Goal: Transaction & Acquisition: Purchase product/service

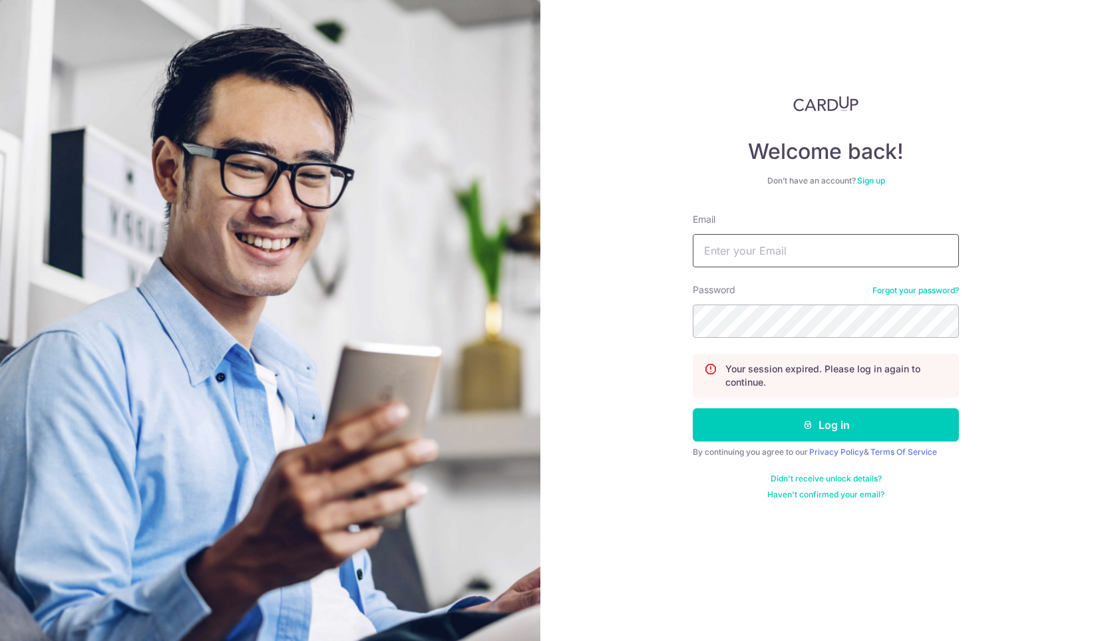
click at [779, 265] on input "Email" at bounding box center [825, 250] width 266 height 33
type input "admin@soulsouper.com"
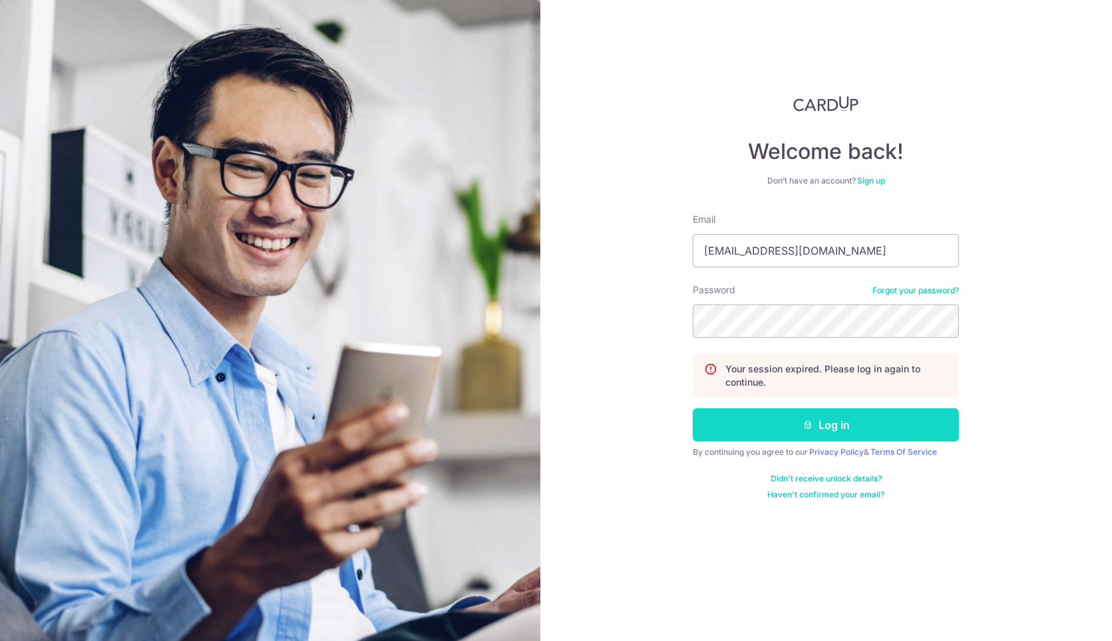
click at [784, 426] on button "Log in" at bounding box center [825, 424] width 266 height 33
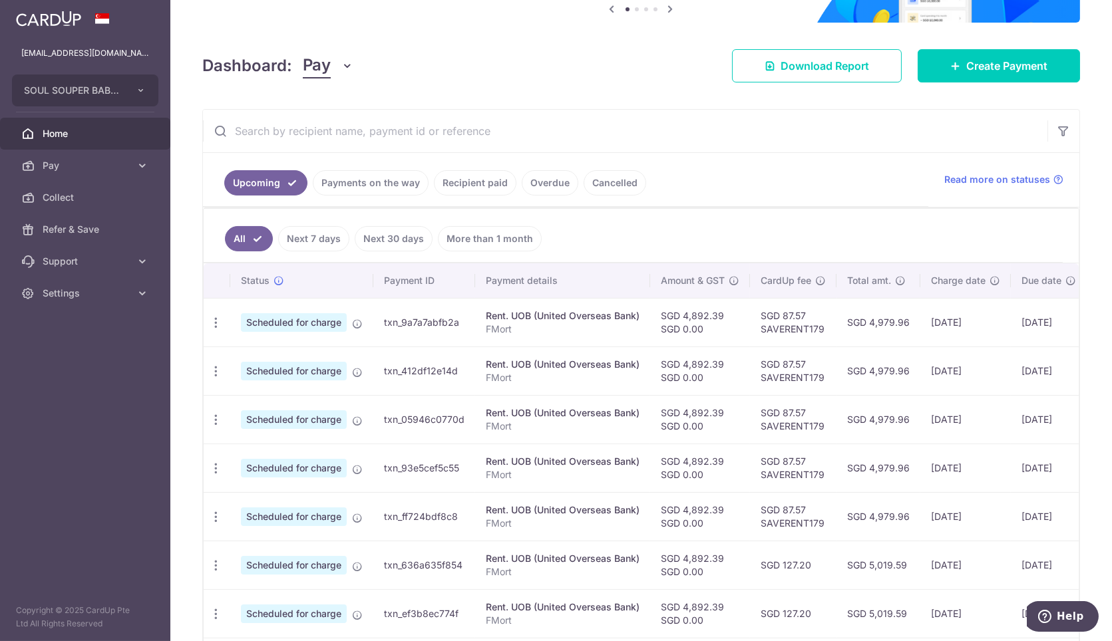
scroll to position [222, 0]
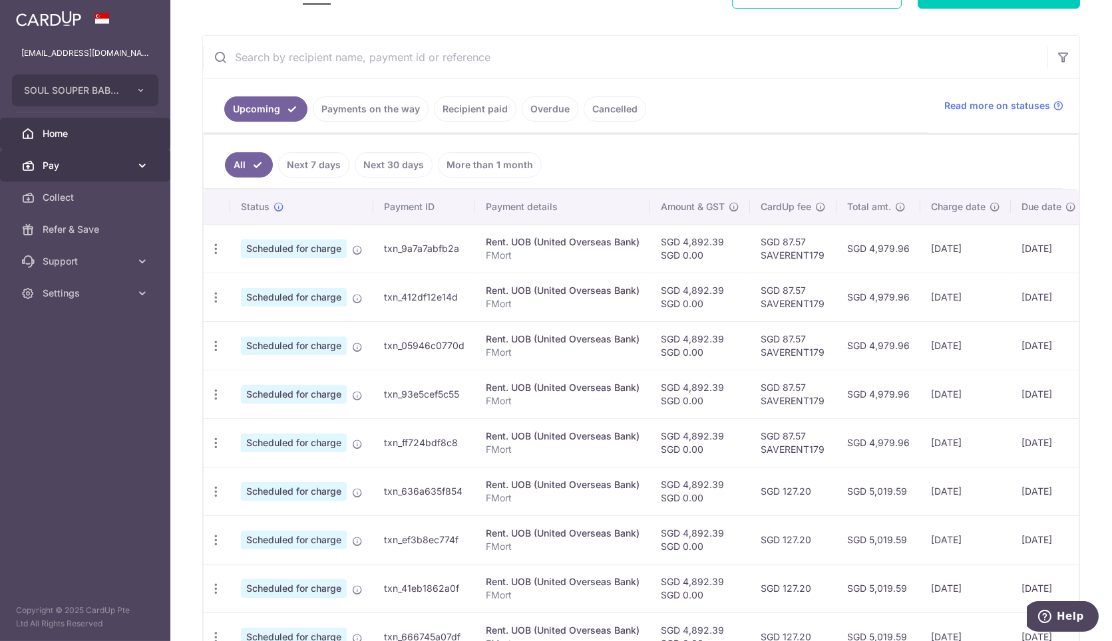
click at [69, 159] on span "Pay" at bounding box center [87, 165] width 88 height 13
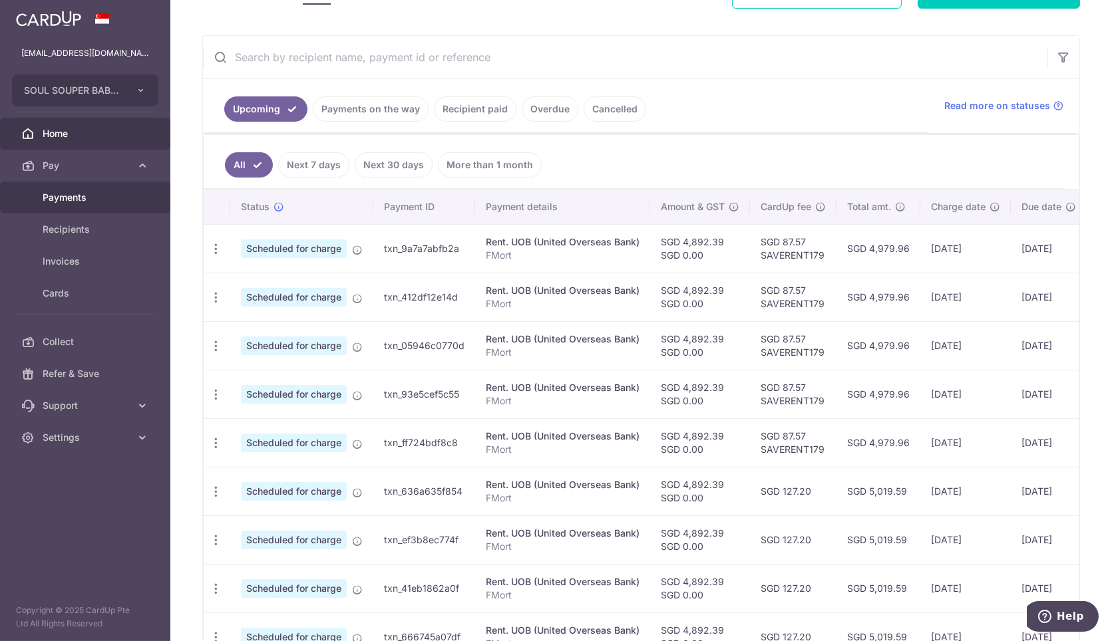
click at [102, 207] on link "Payments" at bounding box center [85, 198] width 170 height 32
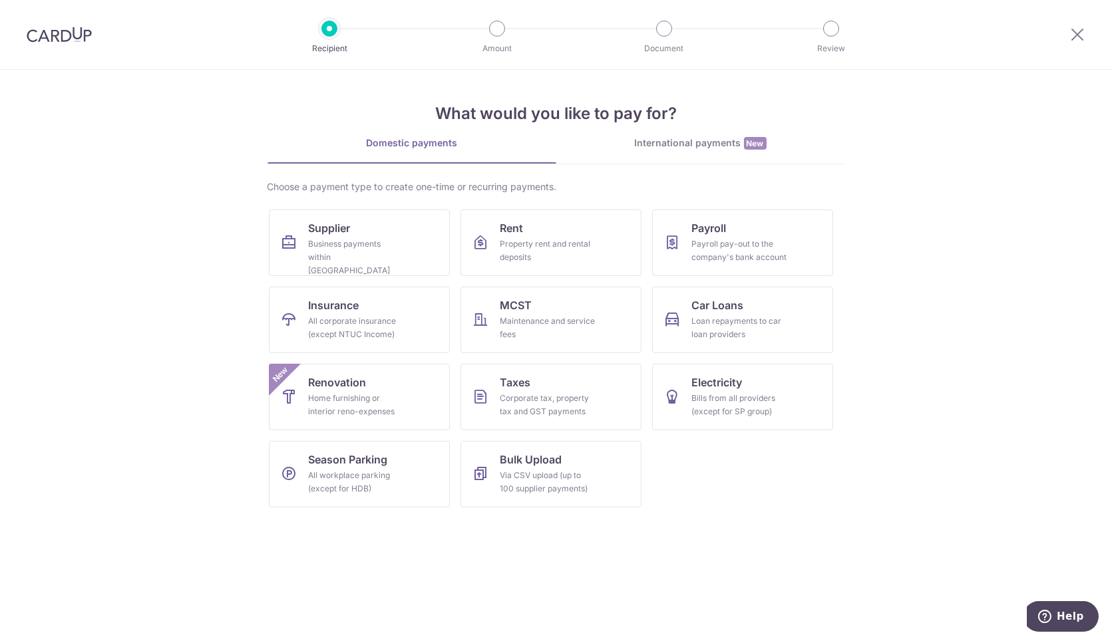
click at [649, 146] on div "International payments New" at bounding box center [700, 143] width 289 height 14
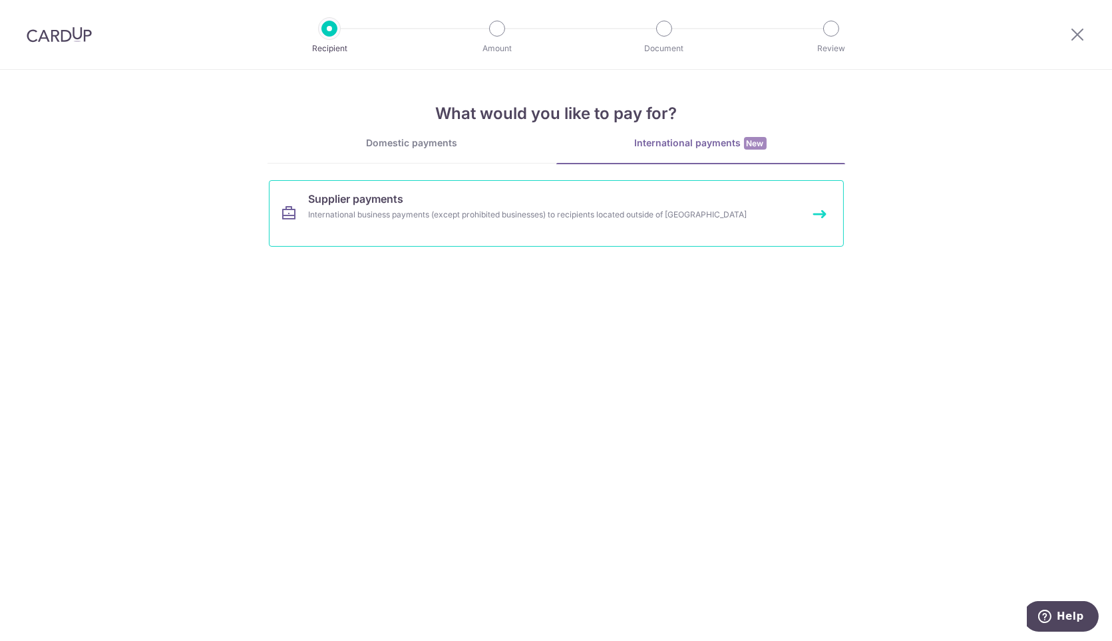
click at [553, 203] on link "Supplier payments International business payments (except prohibited businesses…" at bounding box center [556, 213] width 575 height 67
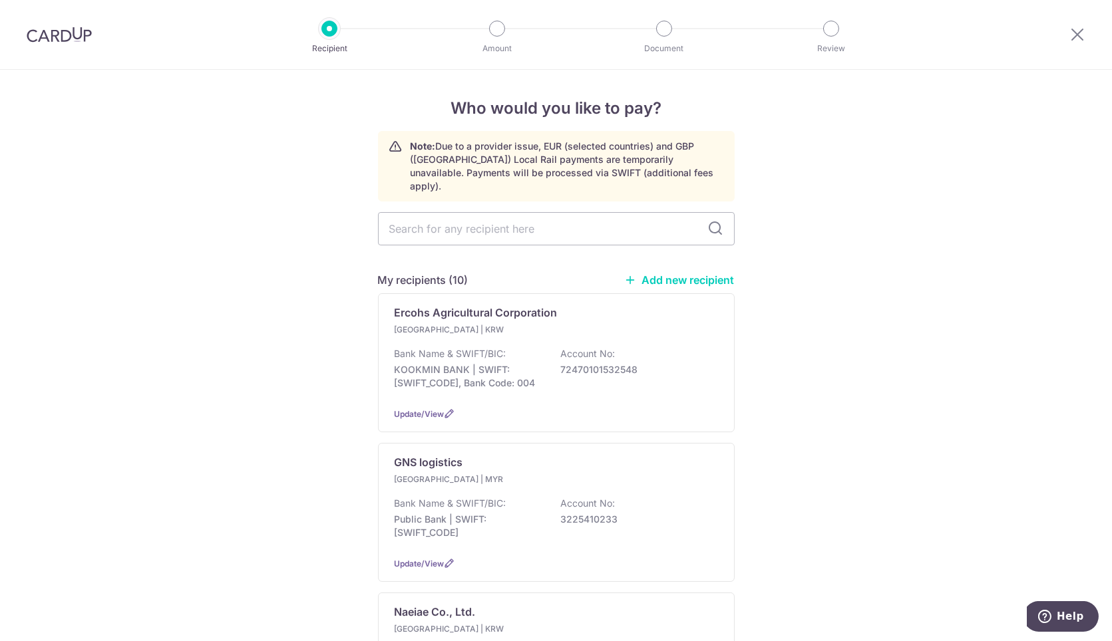
click at [655, 272] on div "My recipients (10) Add new recipient" at bounding box center [556, 280] width 357 height 16
click at [655, 273] on link "Add new recipient" at bounding box center [680, 279] width 110 height 13
select select
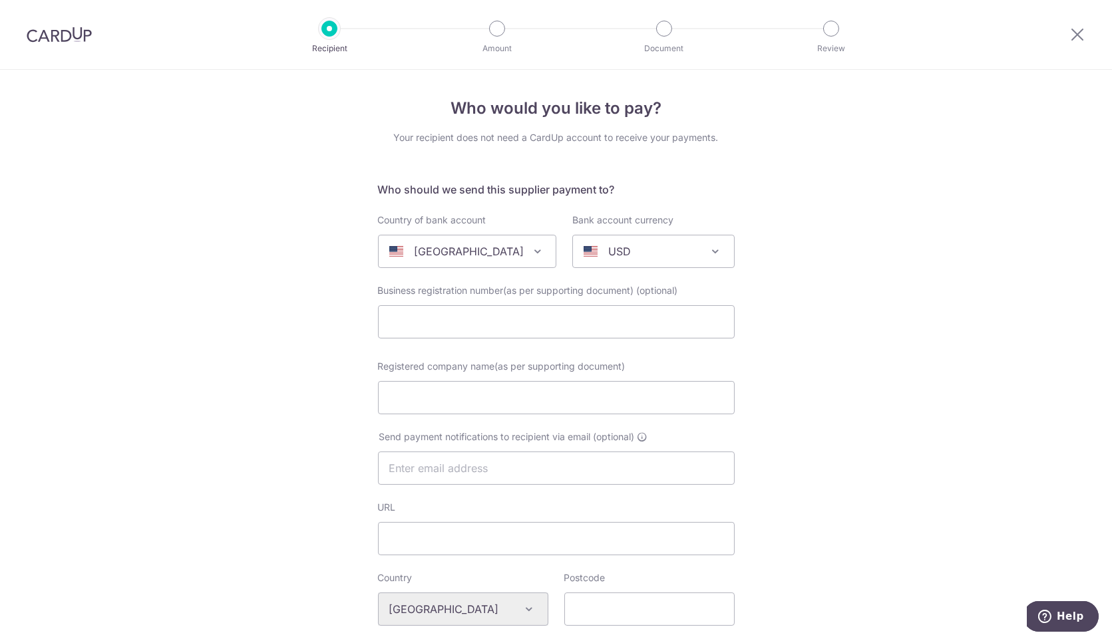
click at [502, 265] on span "United States" at bounding box center [466, 251] width 177 height 32
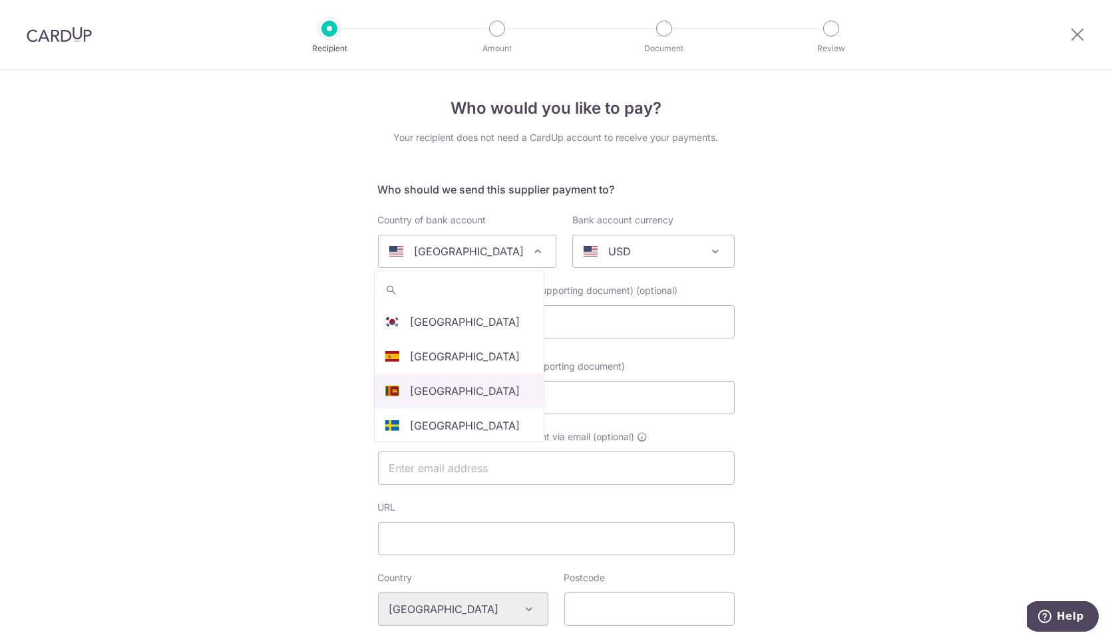
scroll to position [3686, 0]
drag, startPoint x: 482, startPoint y: 374, endPoint x: 502, endPoint y: 343, distance: 37.3
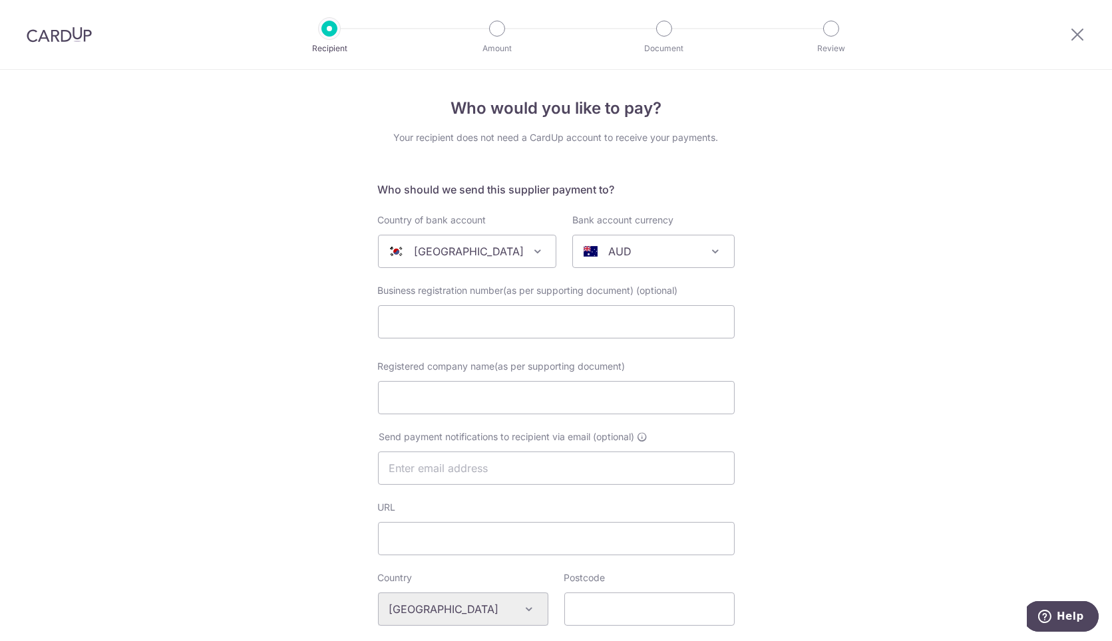
select select "122"
select select "South Korea"
select select
click at [617, 255] on p "AUD" at bounding box center [619, 251] width 23 height 16
type input "w"
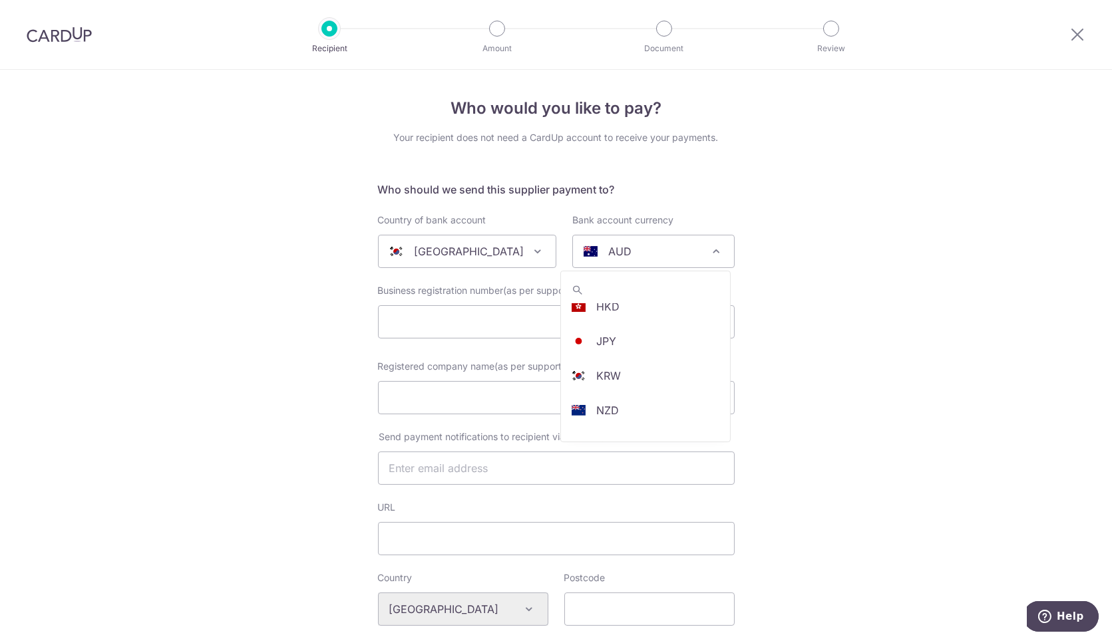
scroll to position [281, 0]
select select "15"
click at [640, 320] on input "text" at bounding box center [556, 321] width 357 height 33
paste input "HYPER VALUE"
type input "HYPER VALUE"
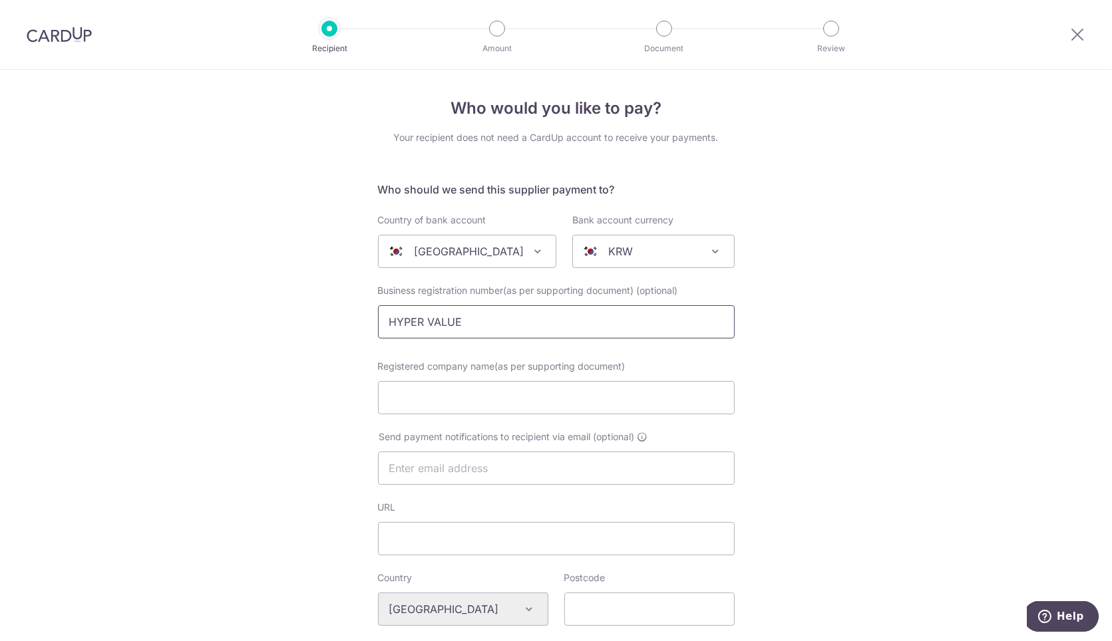
drag, startPoint x: 484, startPoint y: 324, endPoint x: 167, endPoint y: 303, distance: 318.0
click at [167, 303] on div "Who would you like to pay? Your recipient does not need a CardUp account to rec…" at bounding box center [556, 634] width 1112 height 1129
click at [474, 401] on input "Registered company name(as per supporting document)" at bounding box center [556, 397] width 357 height 33
paste input "HYPER VALUE"
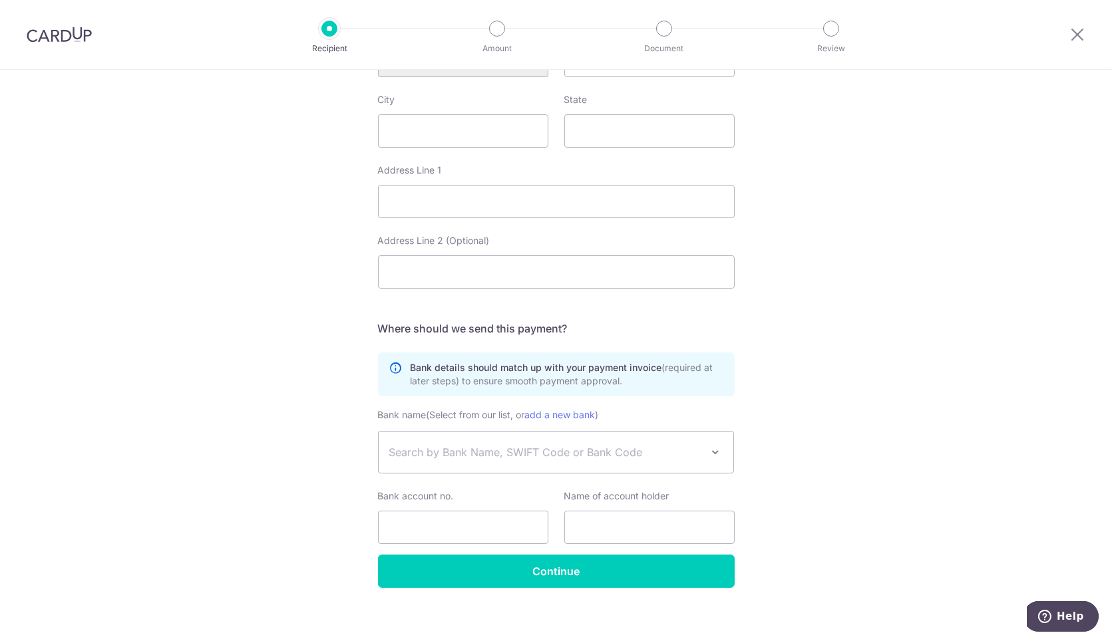
scroll to position [557, 0]
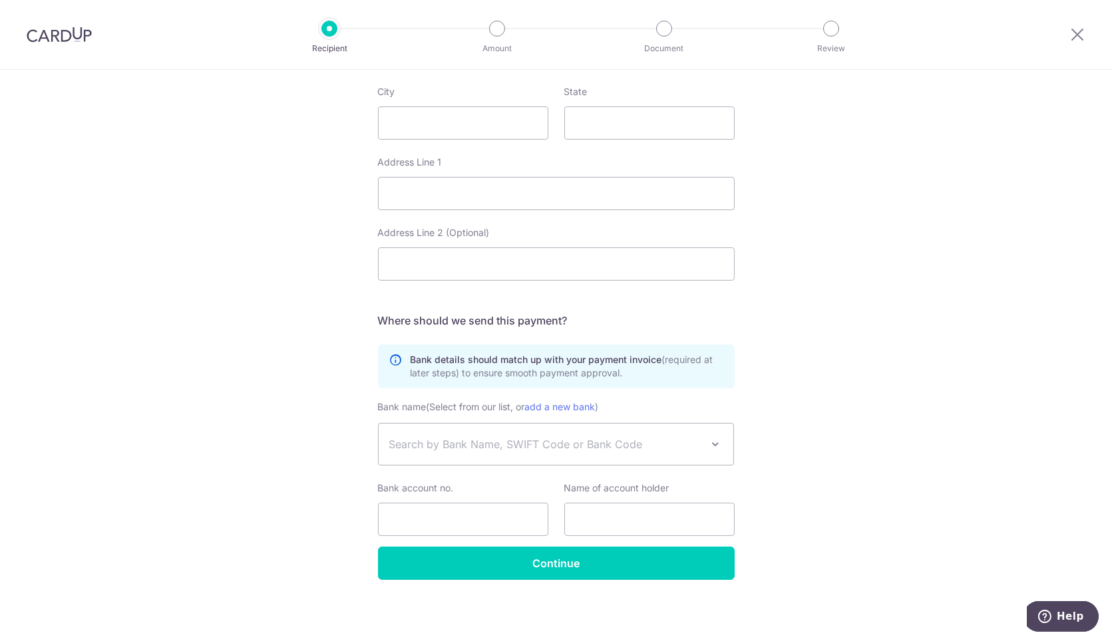
type input "HYPER VALUE"
click at [504, 182] on input "Address Line 1" at bounding box center [556, 193] width 357 height 33
paste input "17, WORLD CUP BUK-RO 60-GIL,"
type input "17, WORLD CUP BUK-RO 60-GIL,"
click at [382, 259] on input "Address Line 2 (Optional)" at bounding box center [556, 263] width 357 height 33
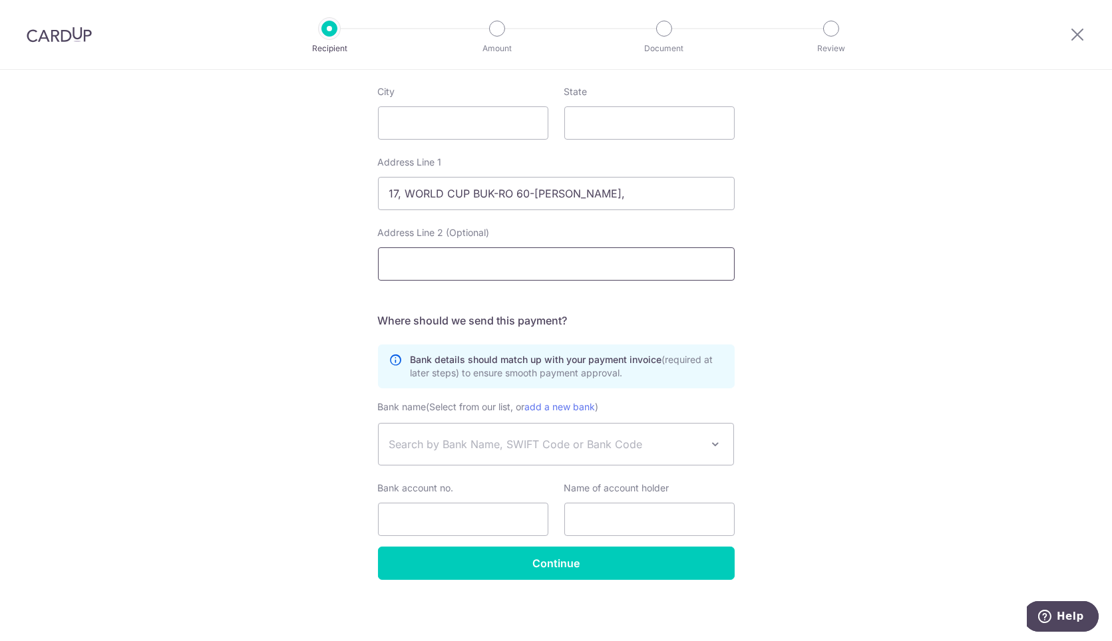
paste input "MAPO-GU, SEOUL, 03921, SOUTH KOREA"
type input "MAPO-GU, SEOUL, 03921, SOUTH KOREA"
click at [506, 445] on span "Search by Bank Name, SWIFT Code or Bank Code" at bounding box center [545, 444] width 313 height 16
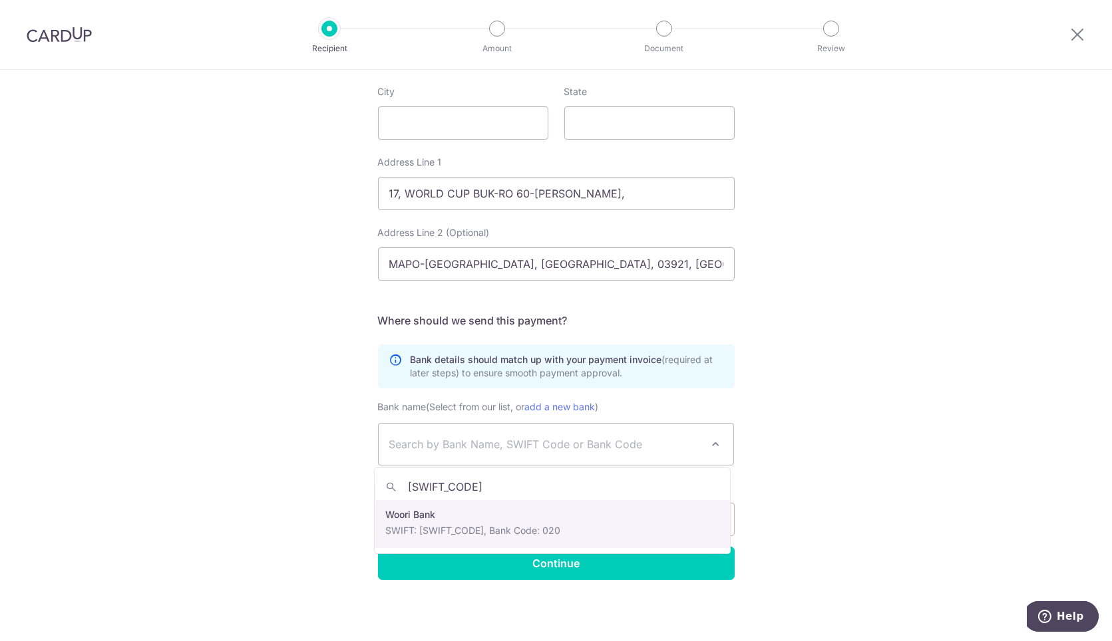
type input "HVBKKRSEXXX"
select select "22831"
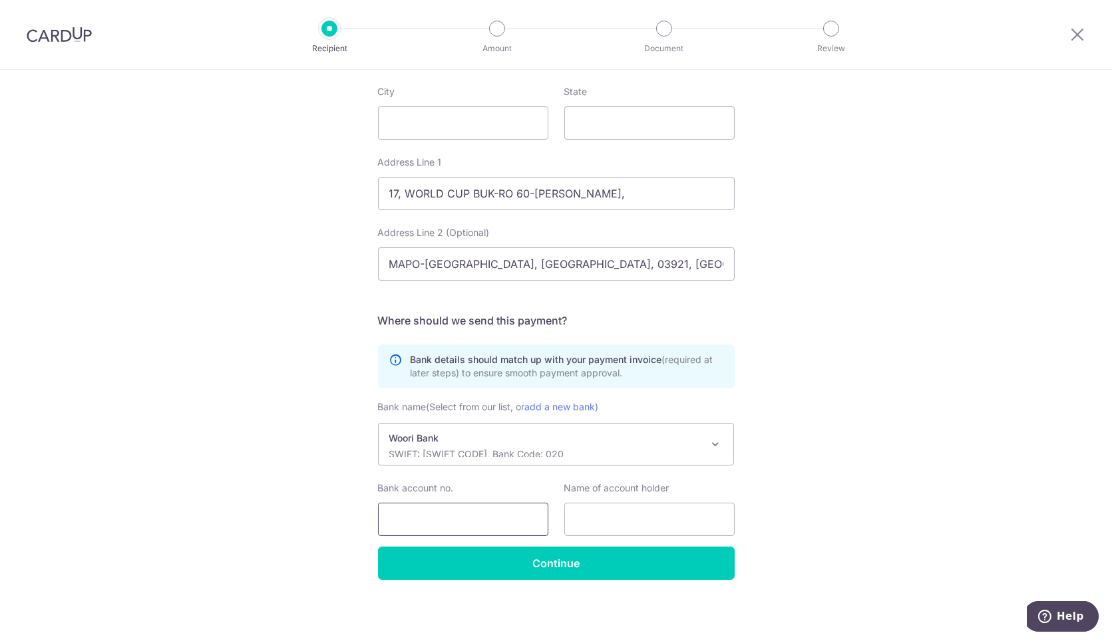
drag, startPoint x: 428, startPoint y: 509, endPoint x: 450, endPoint y: 510, distance: 22.0
click at [428, 509] on input "Bank account no." at bounding box center [463, 519] width 170 height 33
paste input "1005-504-361018"
click at [415, 518] on input "1005-504-361018" at bounding box center [463, 519] width 170 height 33
type input "1005504361018"
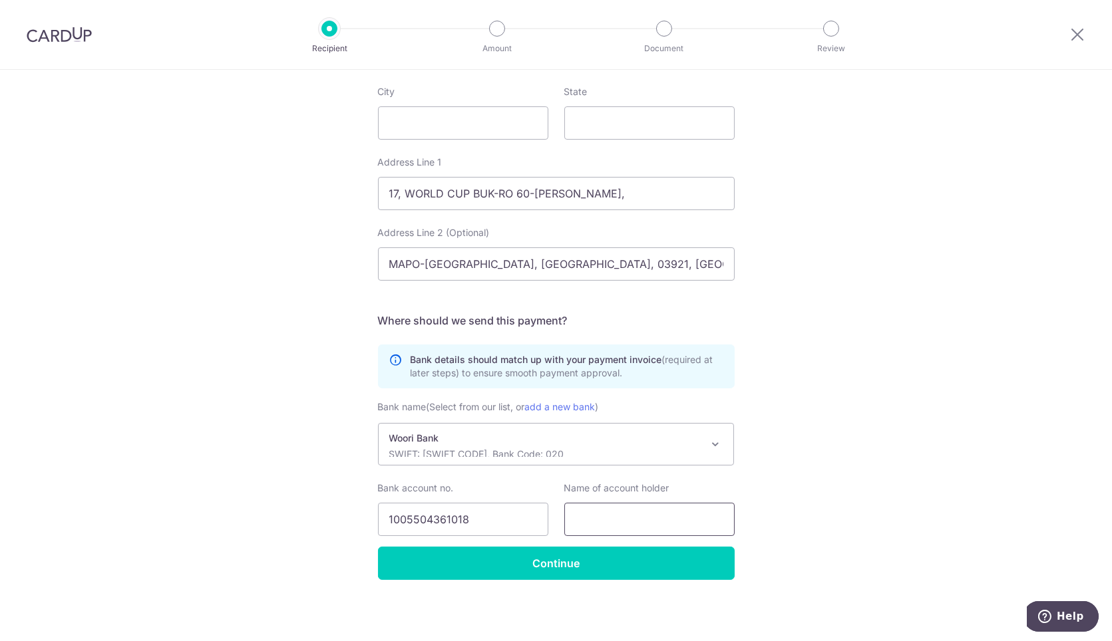
click at [669, 520] on input "text" at bounding box center [649, 519] width 170 height 33
paste input "HYPER VALUE"
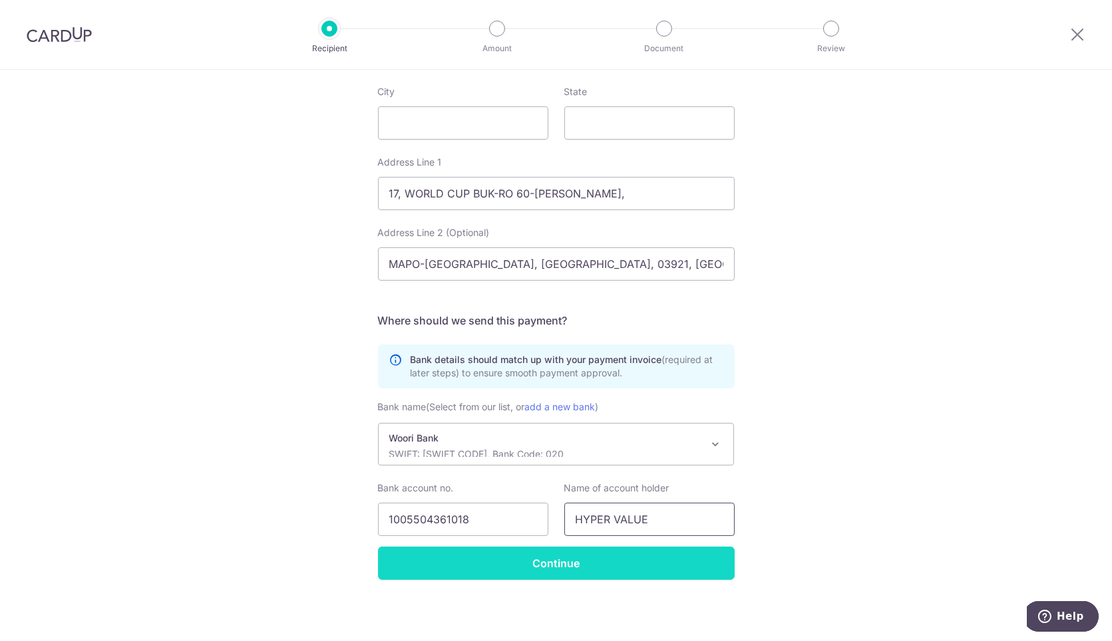
type input "HYPER VALUE"
click at [701, 553] on input "Continue" at bounding box center [556, 563] width 357 height 33
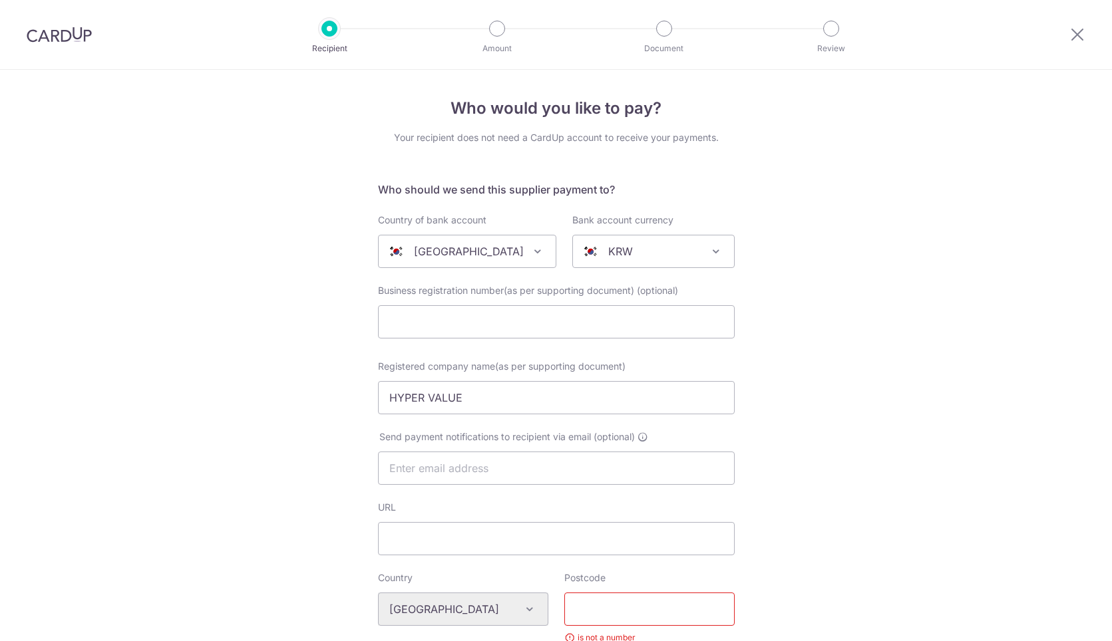
select select "22831"
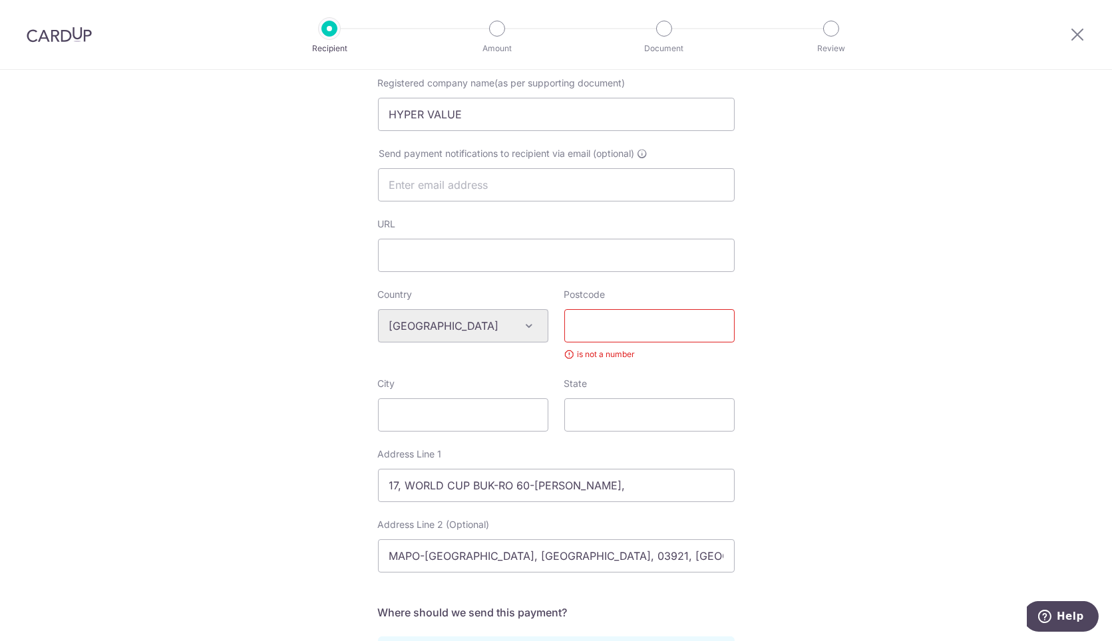
scroll to position [369, 0]
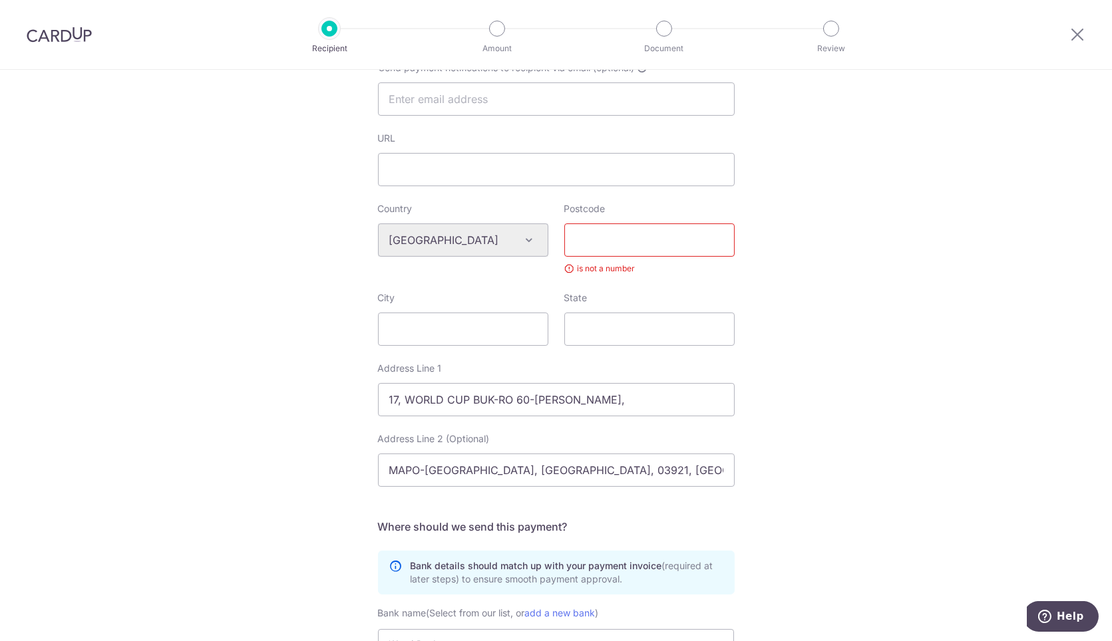
drag, startPoint x: 617, startPoint y: 253, endPoint x: 521, endPoint y: 230, distance: 98.6
click at [617, 253] on input "Postcode" at bounding box center [649, 240] width 170 height 33
paste input "03921,"
click at [784, 402] on div "Who would you like to pay? Your recipient does not need a CardUp account to rec…" at bounding box center [556, 275] width 1112 height 1148
click at [623, 244] on input "03921," at bounding box center [649, 240] width 170 height 33
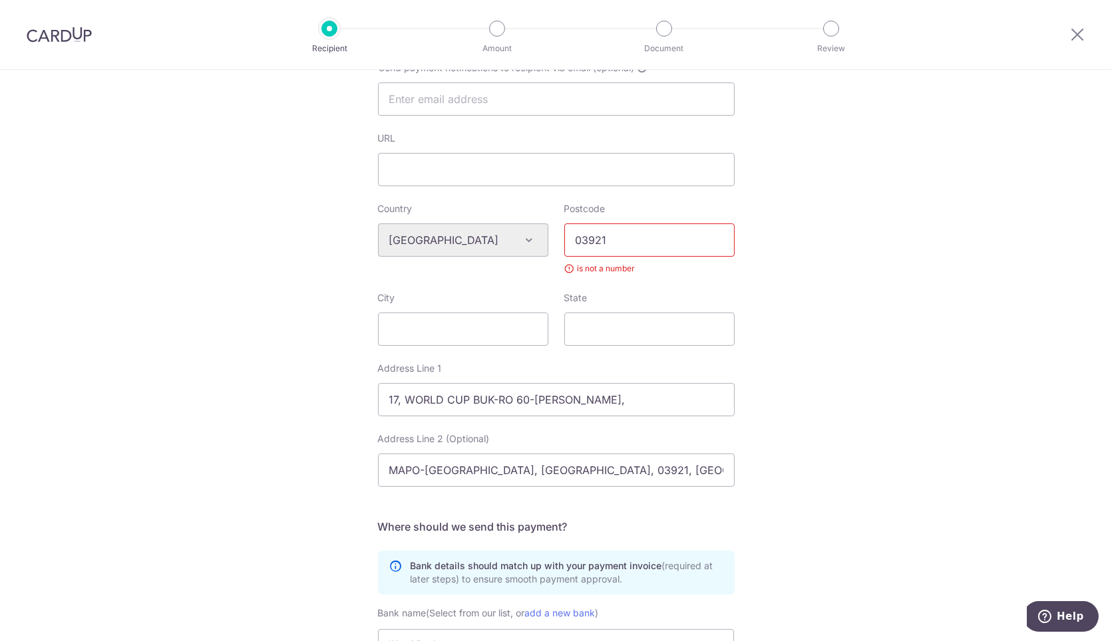
scroll to position [517, 0]
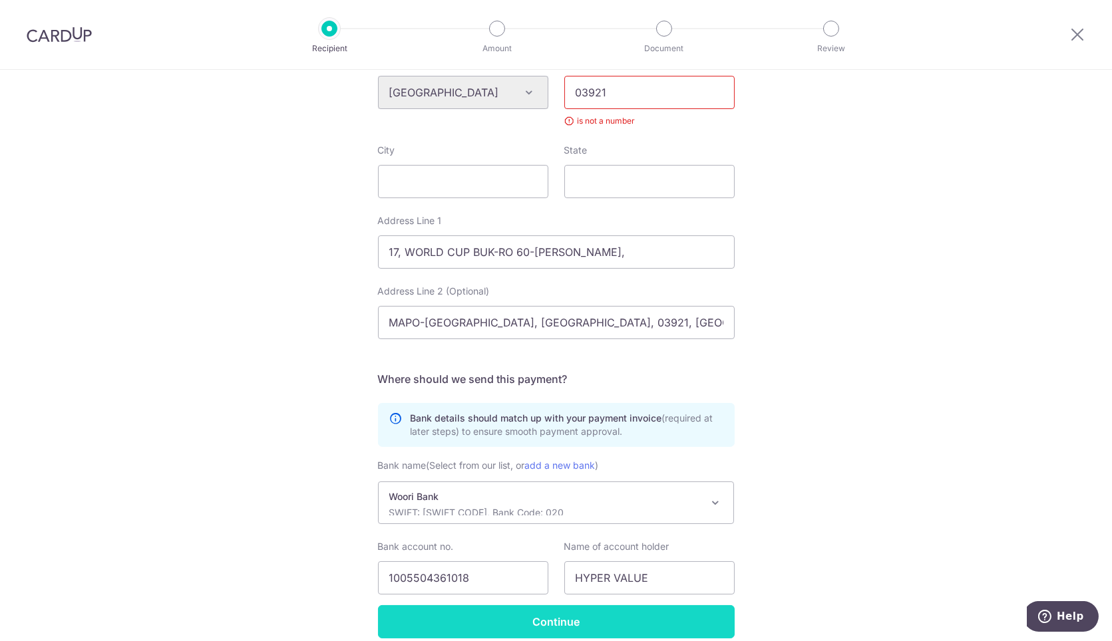
type input "03921"
click at [652, 624] on input "Continue" at bounding box center [556, 621] width 357 height 33
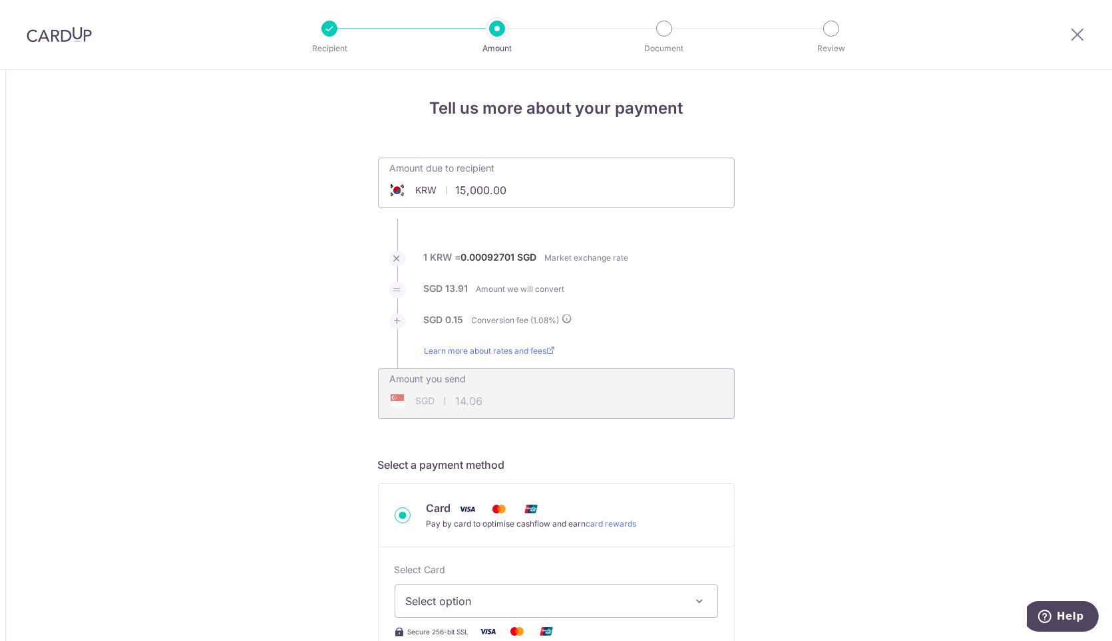
drag, startPoint x: 522, startPoint y: 179, endPoint x: 212, endPoint y: 178, distance: 310.6
paste input "7,464,96"
click at [692, 236] on ul "Amount due to recipient KRW 7464960 15000 1 KRW = 0.00092701 SGD Market exchang…" at bounding box center [556, 288] width 357 height 261
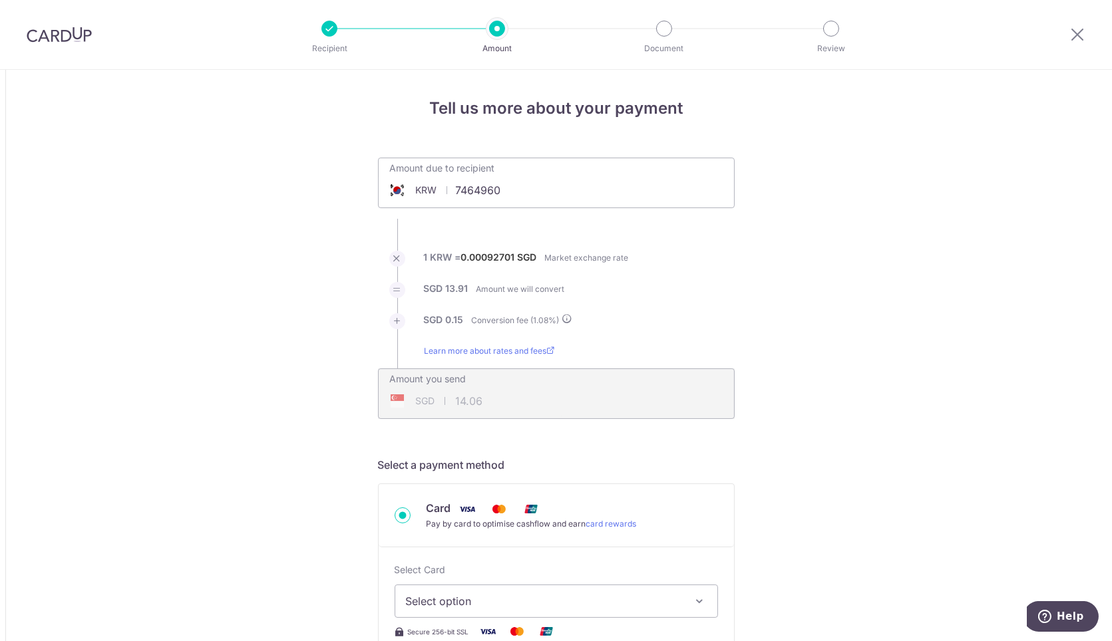
type input "7,464,960.00"
type input "7,000.23"
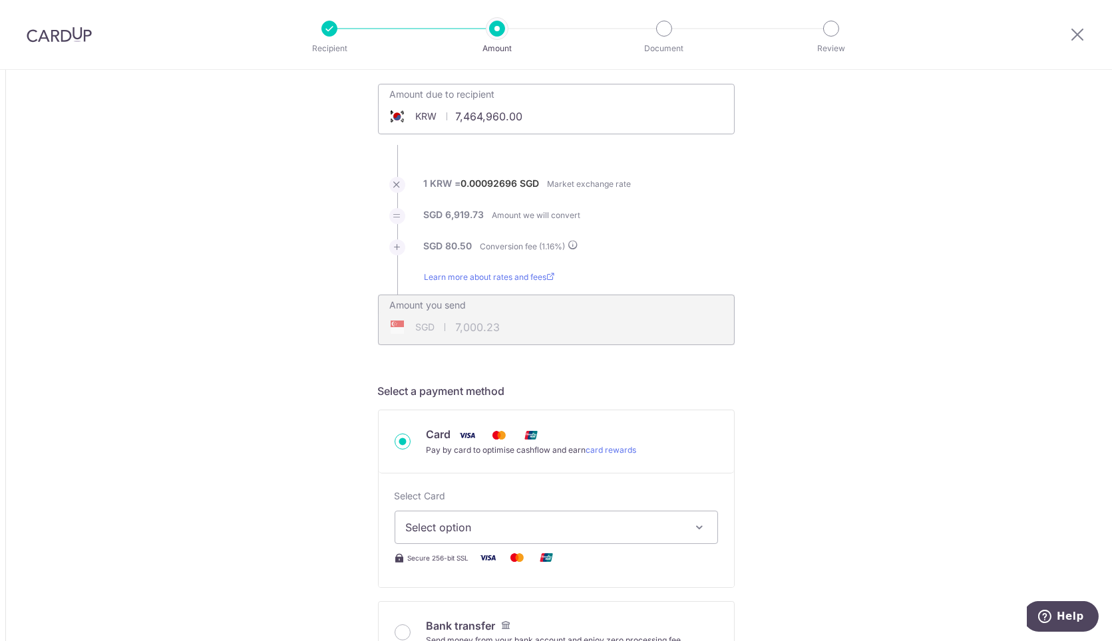
scroll to position [148, 0]
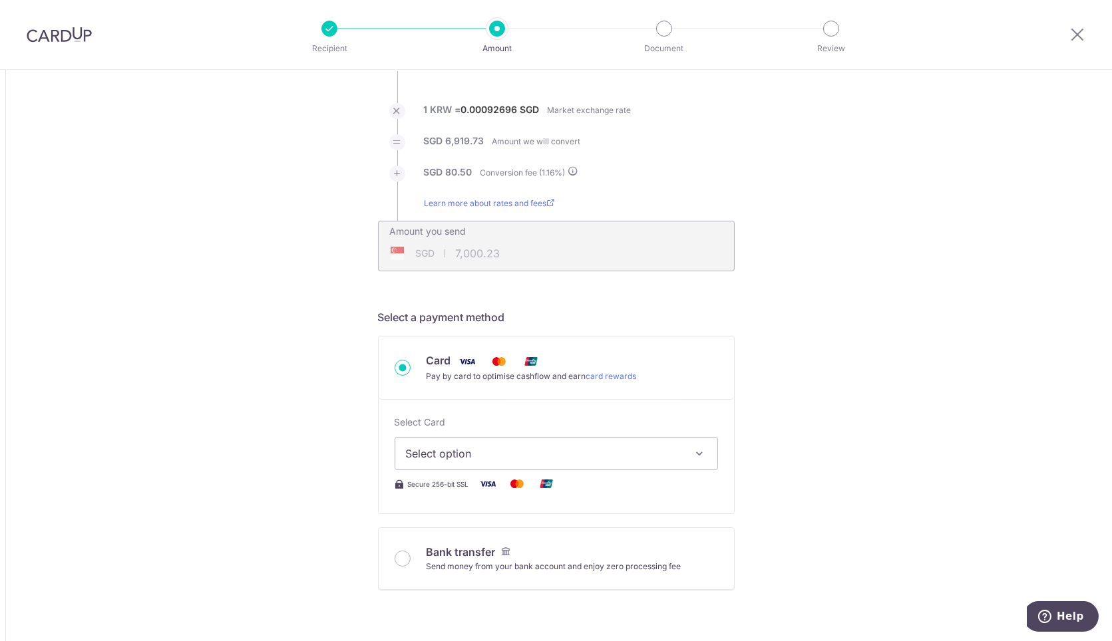
click at [537, 457] on span "Select option" at bounding box center [544, 454] width 277 height 16
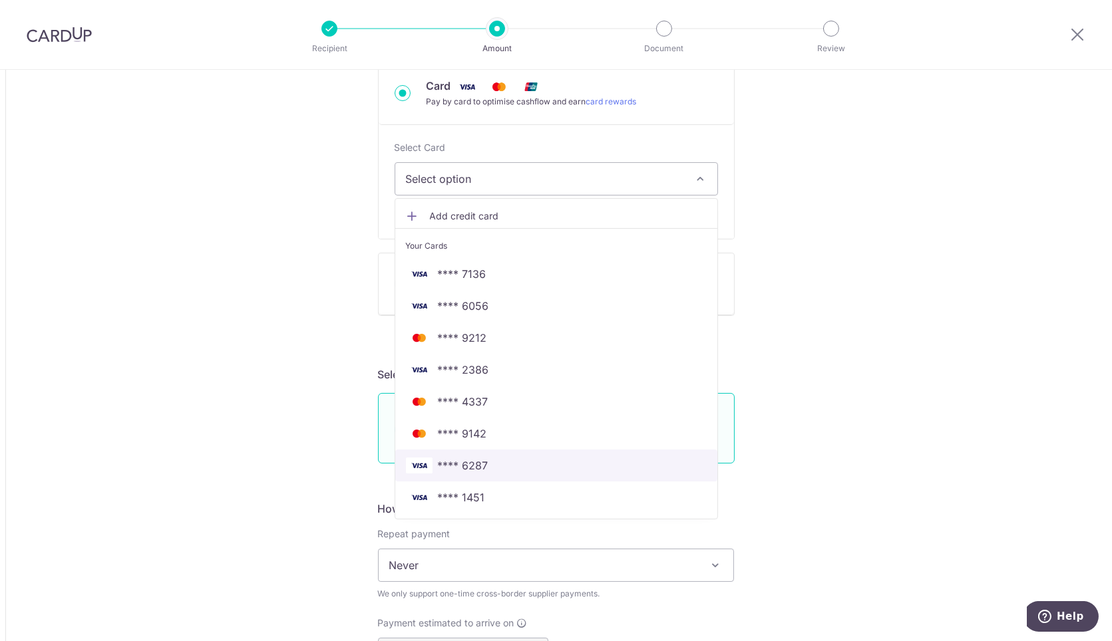
scroll to position [443, 0]
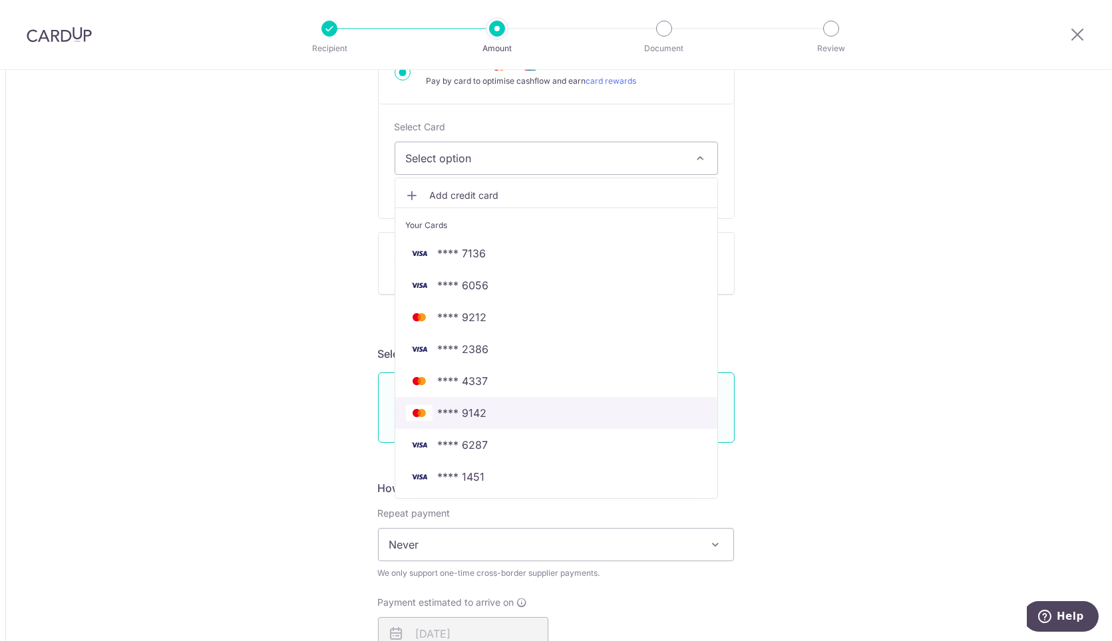
click at [547, 418] on span "**** 9142" at bounding box center [556, 413] width 301 height 16
type input "7,464,960.00"
type input "7,000.13"
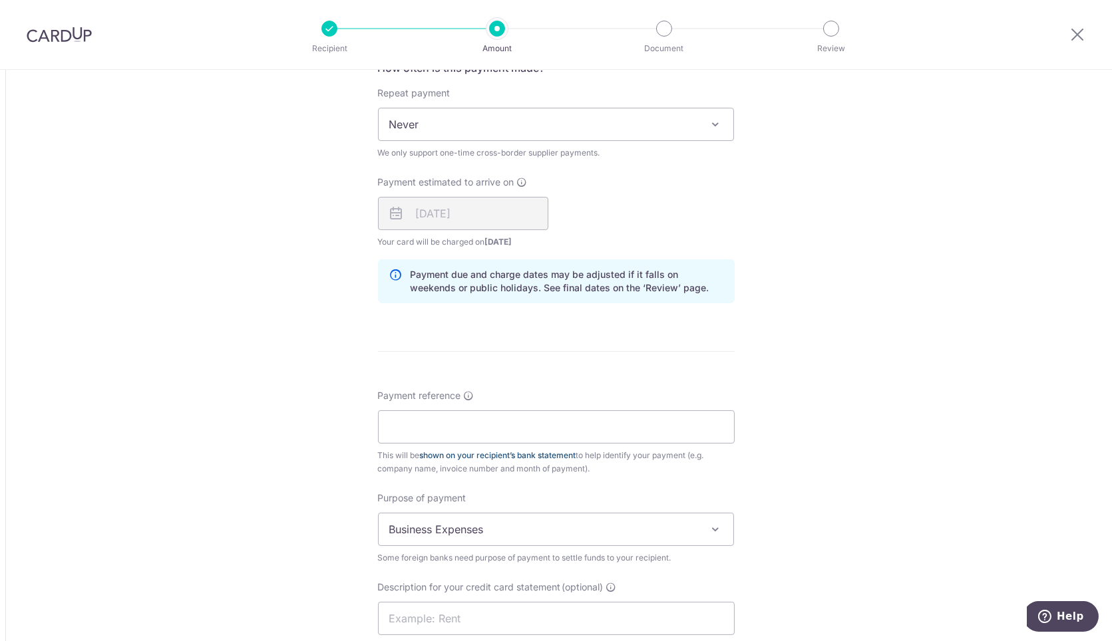
scroll to position [887, 0]
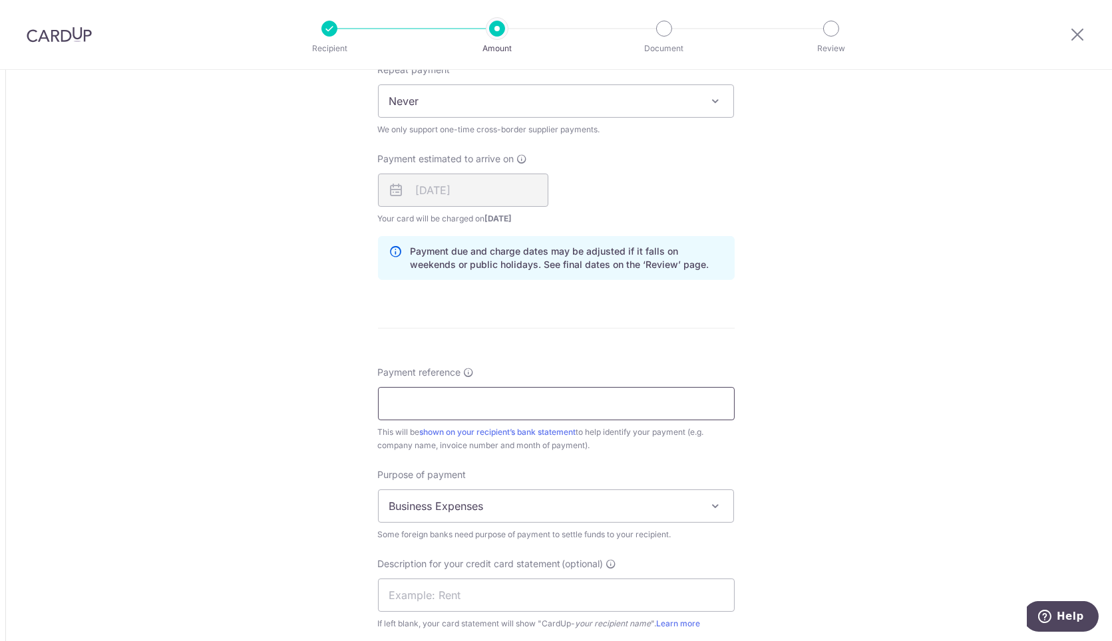
click at [476, 396] on input "Payment reference" at bounding box center [556, 403] width 357 height 33
click at [529, 398] on input "Payment reference" at bounding box center [556, 403] width 357 height 33
paste input "2025-09-08-invoice01"
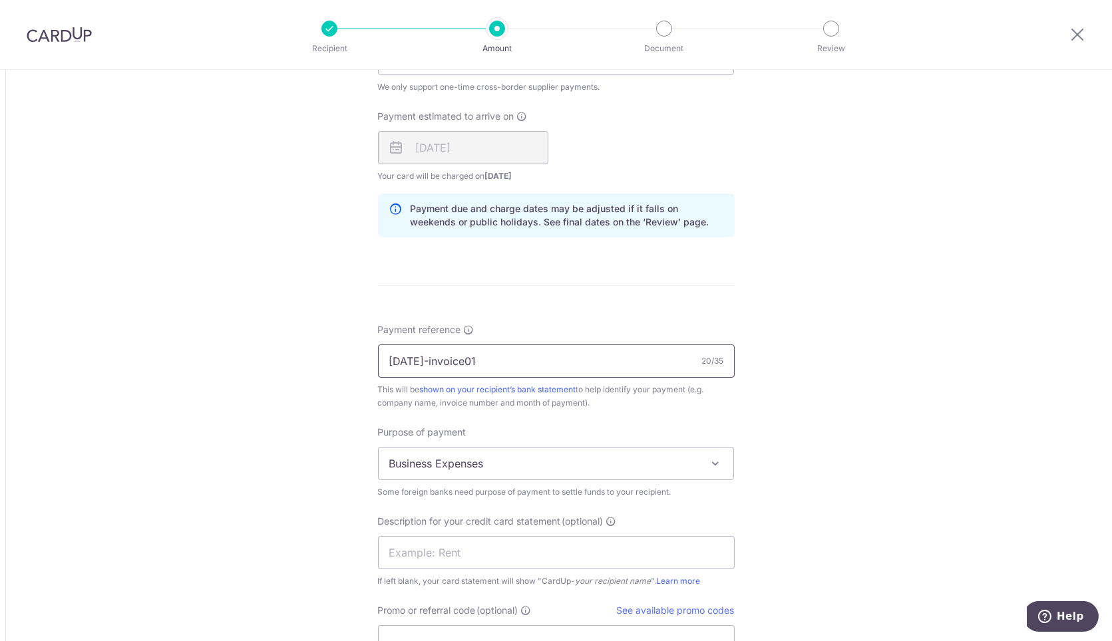
scroll to position [961, 0]
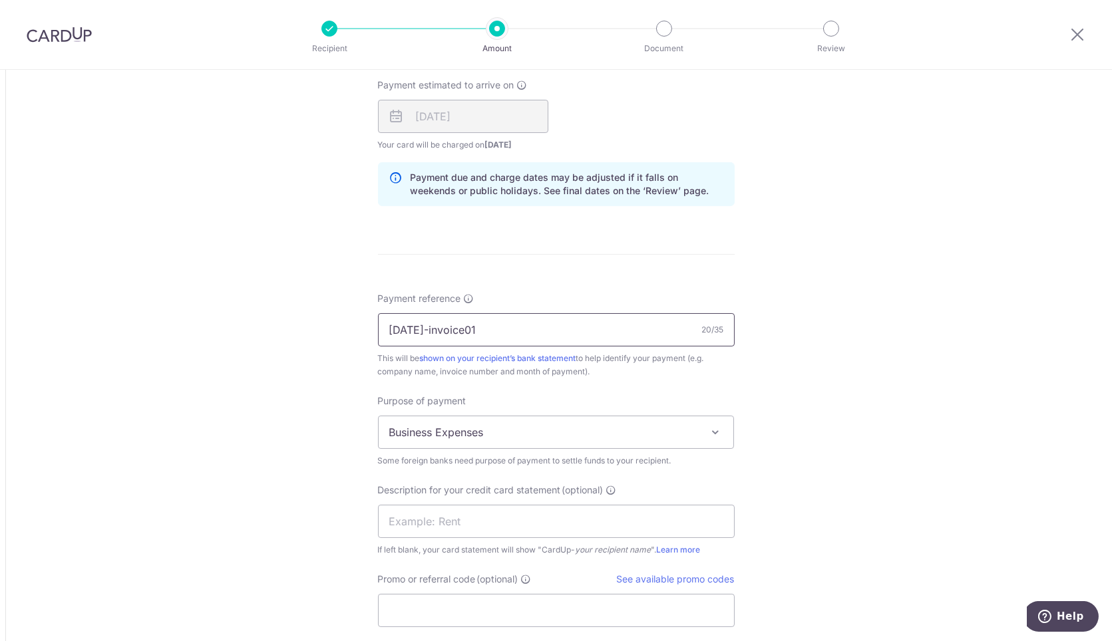
drag, startPoint x: 535, startPoint y: 332, endPoint x: 174, endPoint y: 321, distance: 361.4
click at [173, 320] on div "Tell us more about your payment Amount due to recipient KRW 7,464,960.00 746496…" at bounding box center [556, 5] width 1112 height 1793
type input "2025-09-08-invoice01"
click at [458, 516] on input "text" at bounding box center [556, 521] width 357 height 33
paste input "2025-09-08-invo"
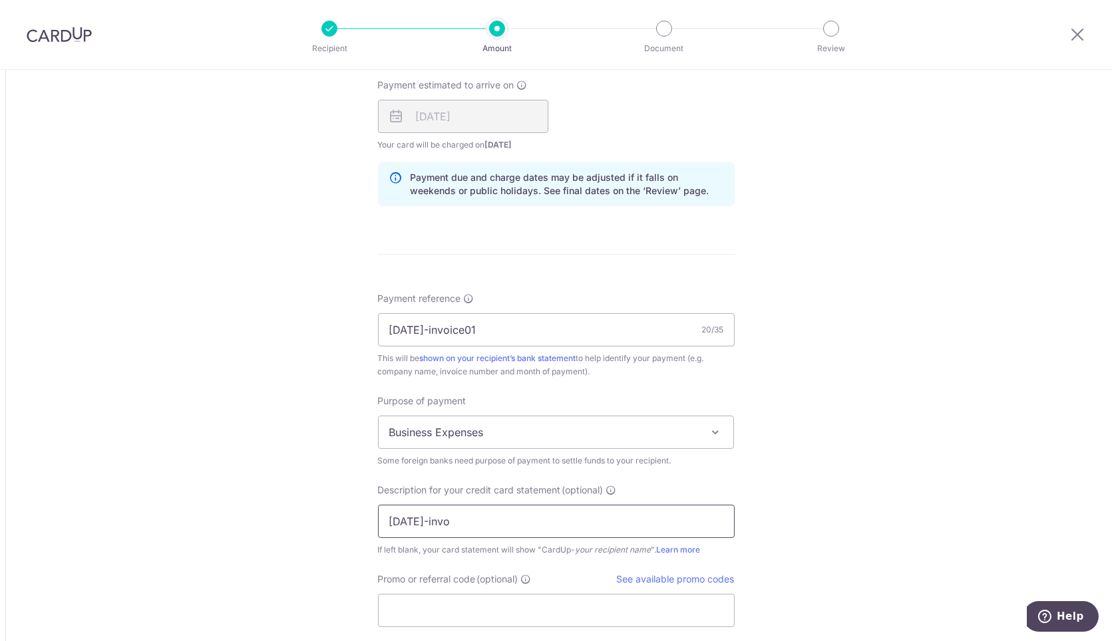
scroll to position [1182, 0]
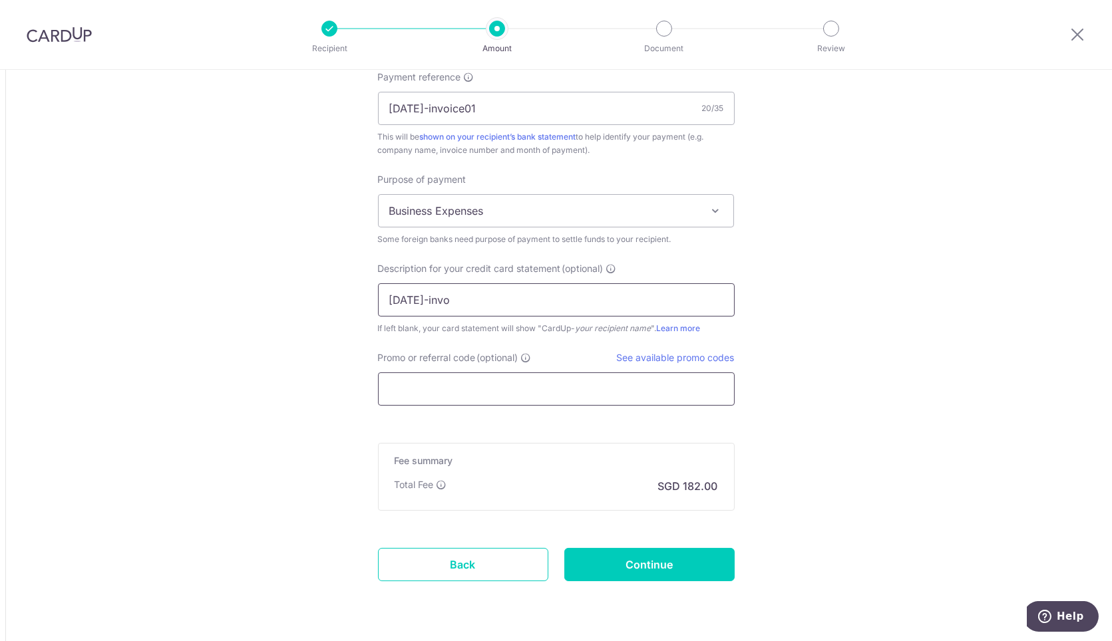
type input "2025-09-08-invo"
click at [473, 398] on input "Promo or referral code (optional)" at bounding box center [556, 389] width 357 height 33
click at [601, 555] on input "Continue" at bounding box center [649, 564] width 170 height 33
type input "Create Schedule"
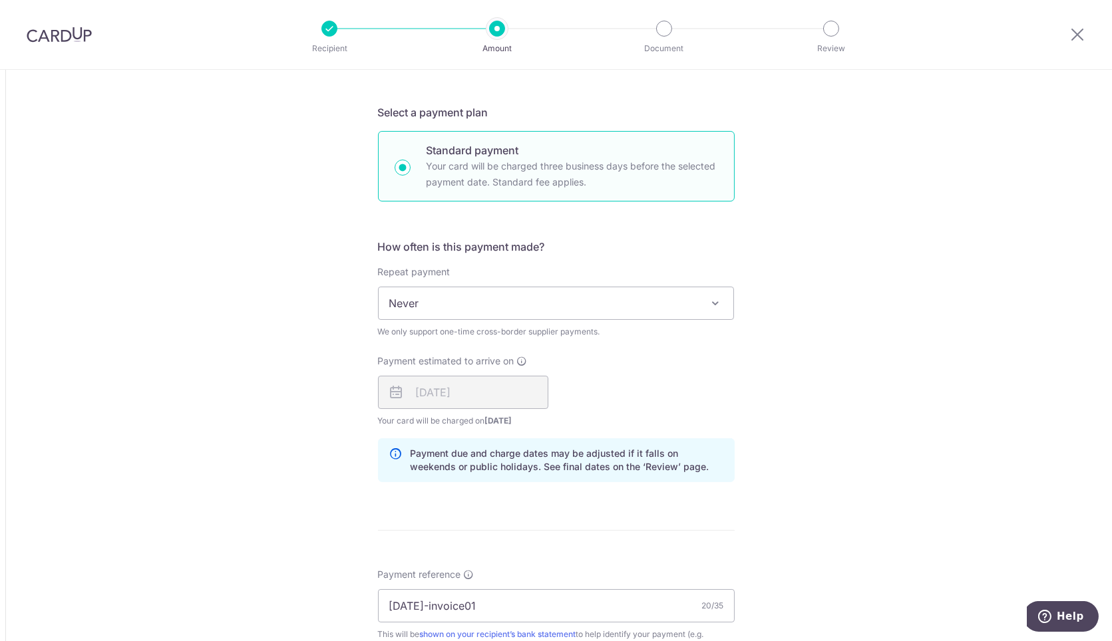
scroll to position [591, 0]
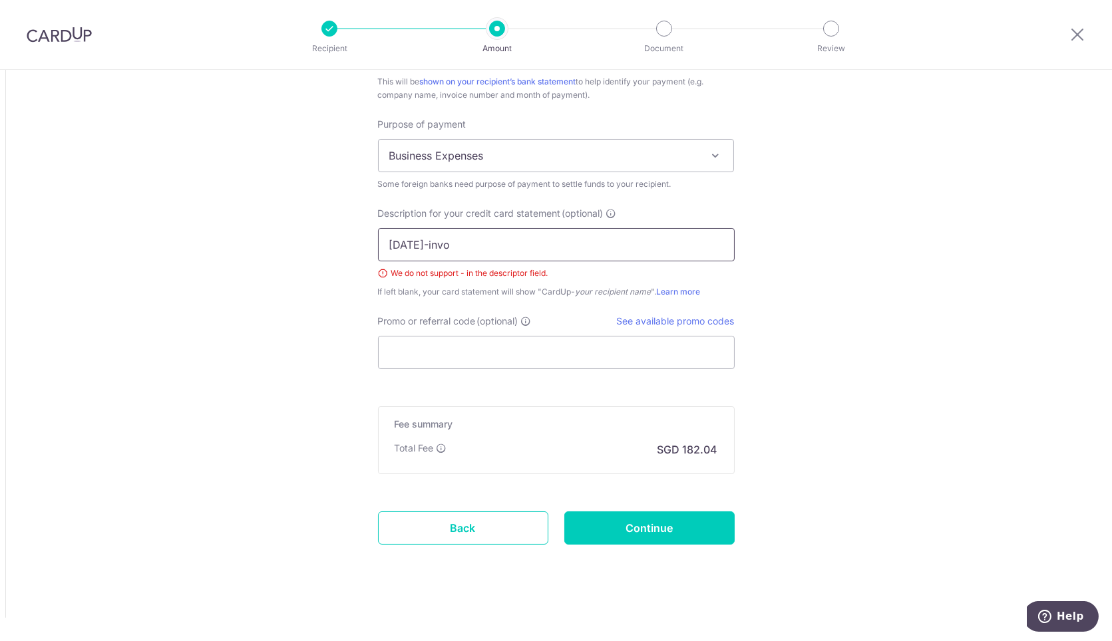
click at [417, 241] on input "2025-09-08-invo" at bounding box center [556, 244] width 357 height 33
click at [432, 242] on input "202509-08-invo" at bounding box center [556, 244] width 357 height 33
click at [429, 244] on input "202509-08-invo" at bounding box center [556, 244] width 357 height 33
click at [442, 243] on input "20250908-invo" at bounding box center [556, 244] width 357 height 33
type input "20250908invo"
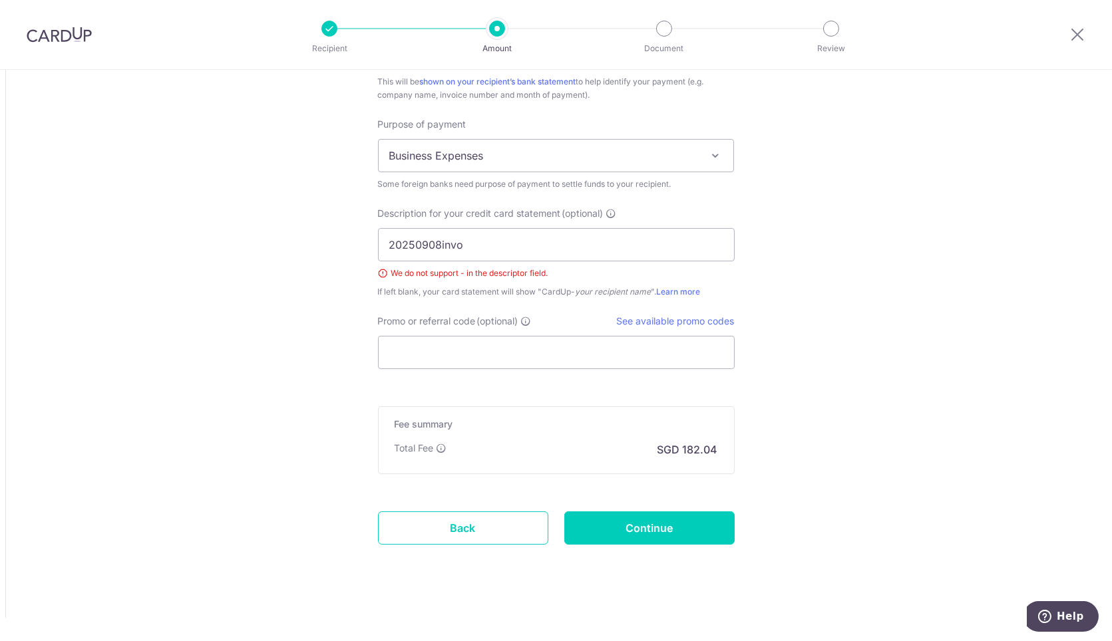
click at [607, 527] on input "Continue" at bounding box center [649, 528] width 170 height 33
type input "Create Schedule"
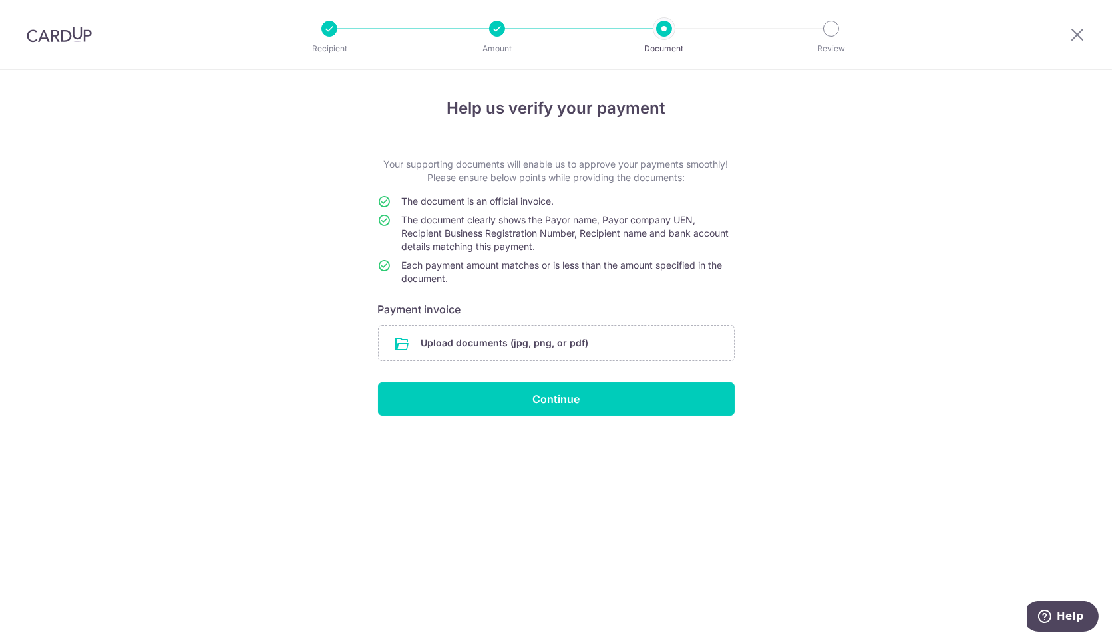
click at [547, 345] on input "file" at bounding box center [555, 343] width 355 height 35
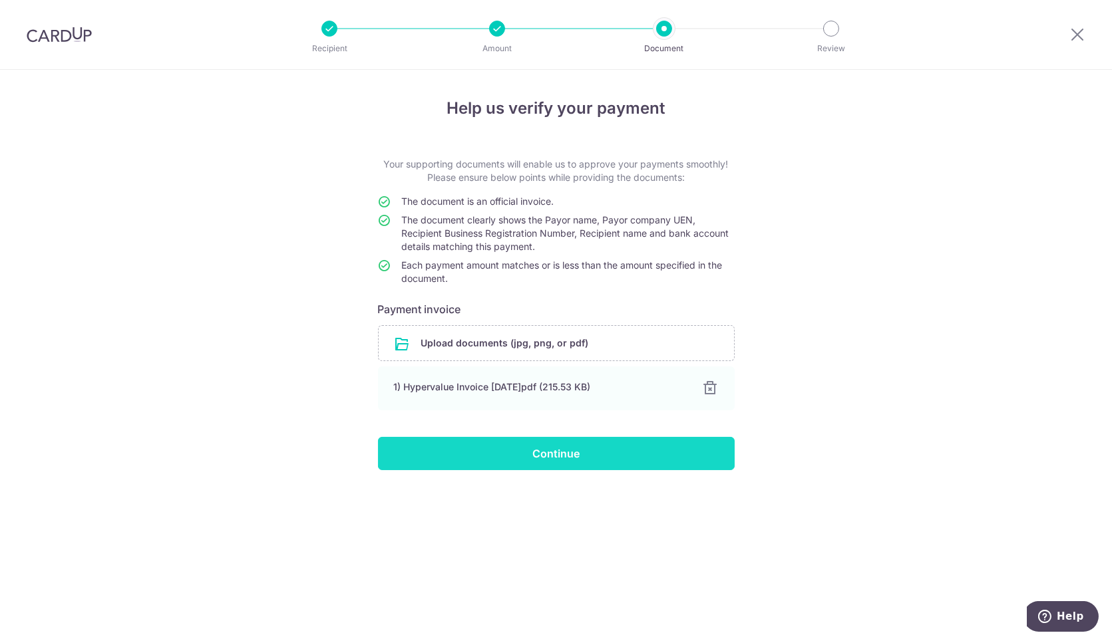
click at [614, 447] on input "Continue" at bounding box center [556, 453] width 357 height 33
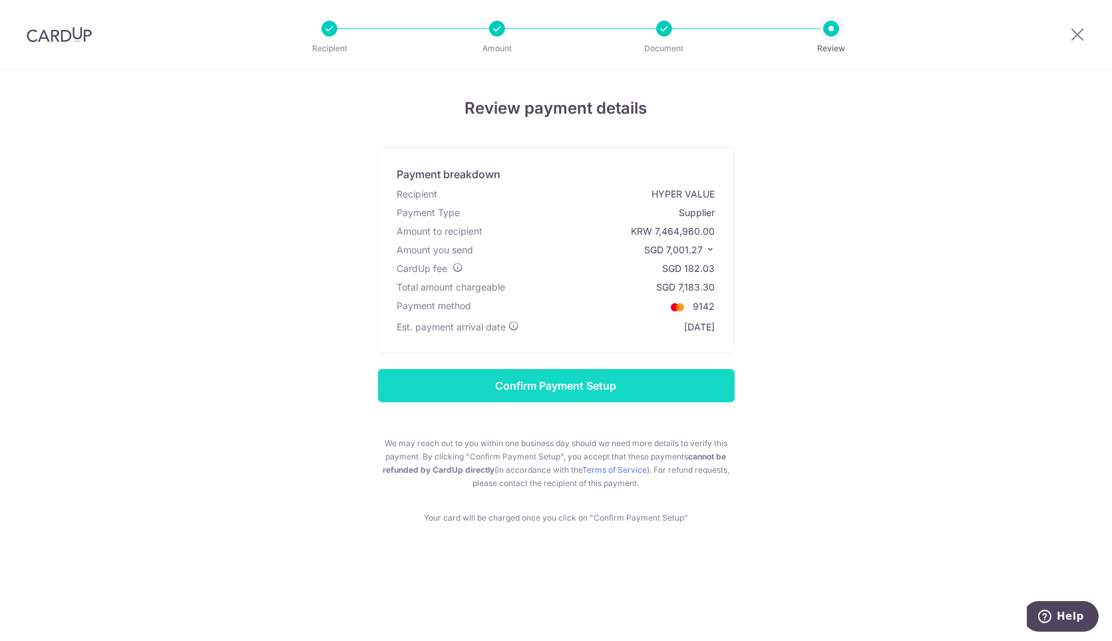
click at [641, 374] on input "Confirm Payment Setup" at bounding box center [556, 385] width 357 height 33
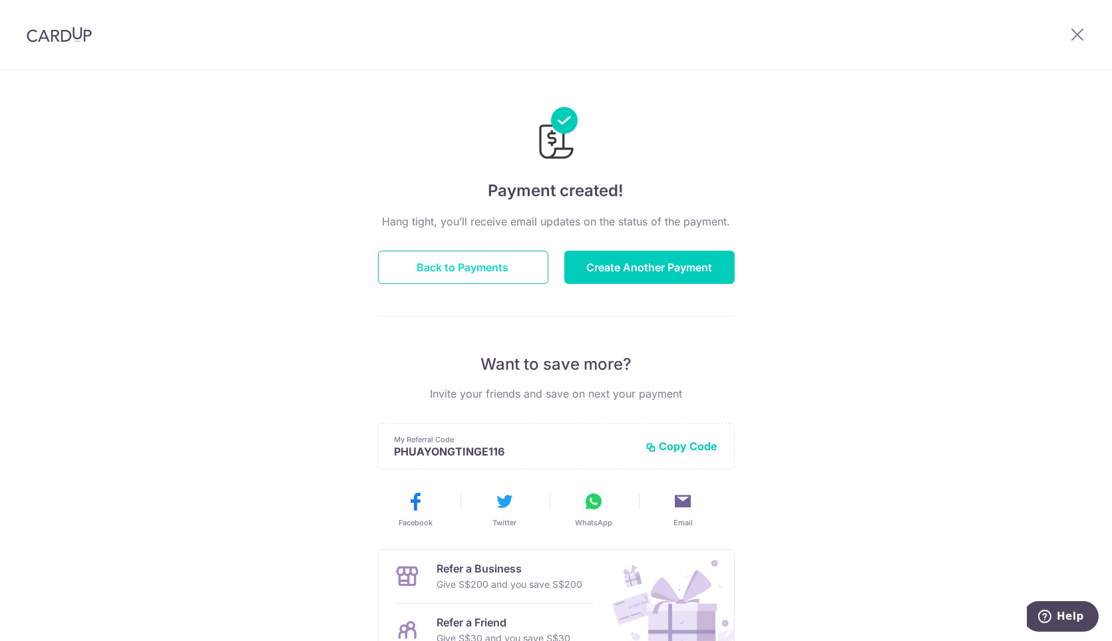
click at [422, 268] on button "Back to Payments" at bounding box center [463, 267] width 170 height 33
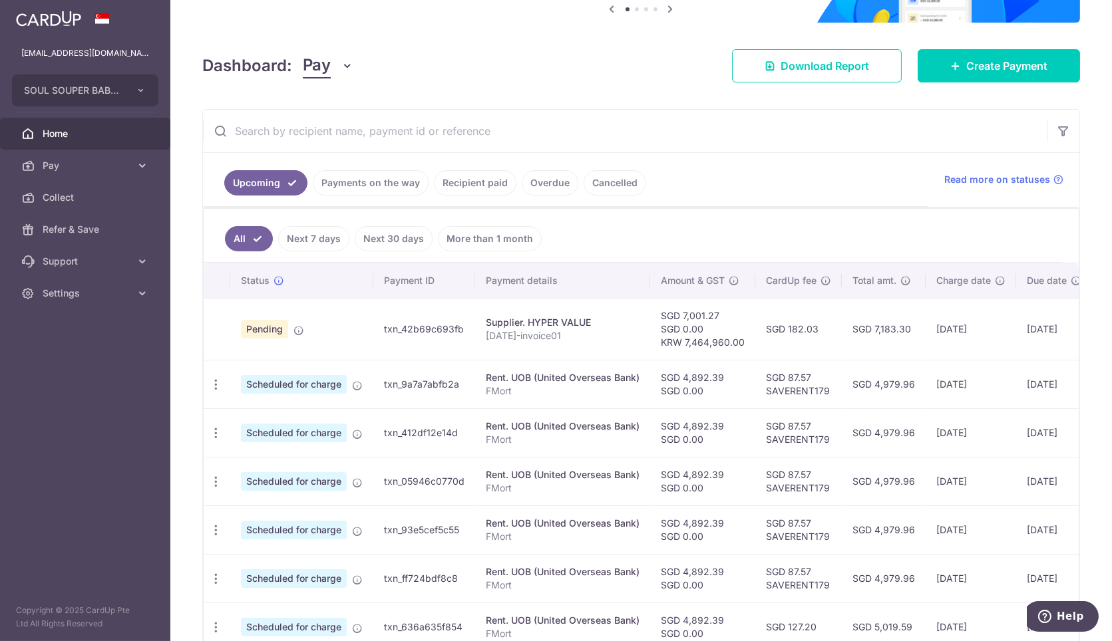
scroll to position [222, 0]
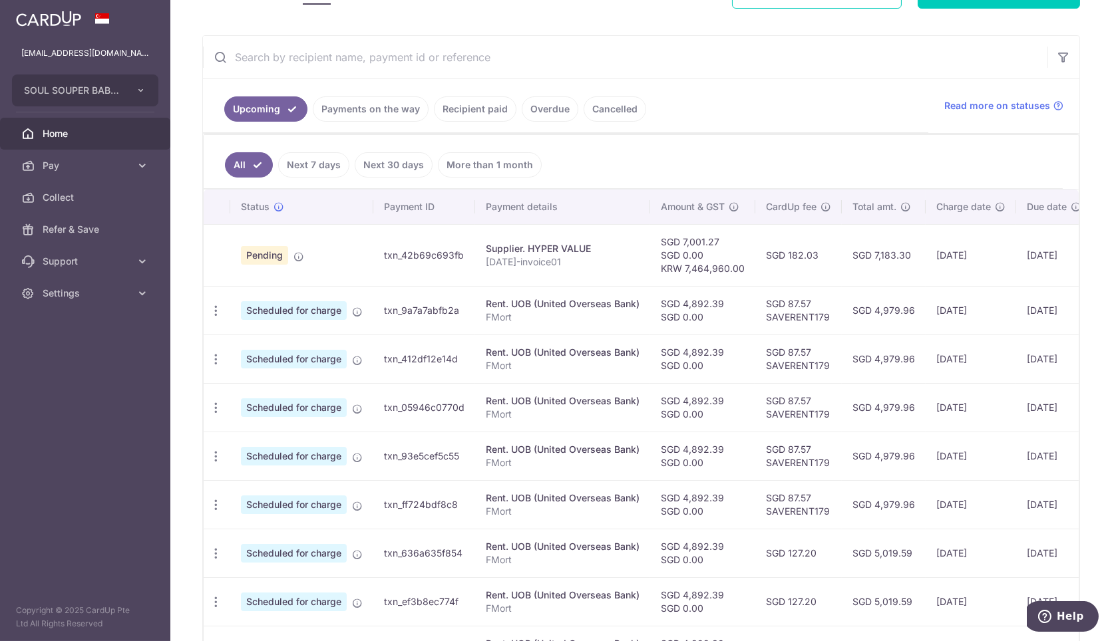
click at [756, 288] on td "SGD 87.57 SAVERENT179" at bounding box center [798, 310] width 86 height 49
